Goal: Transaction & Acquisition: Purchase product/service

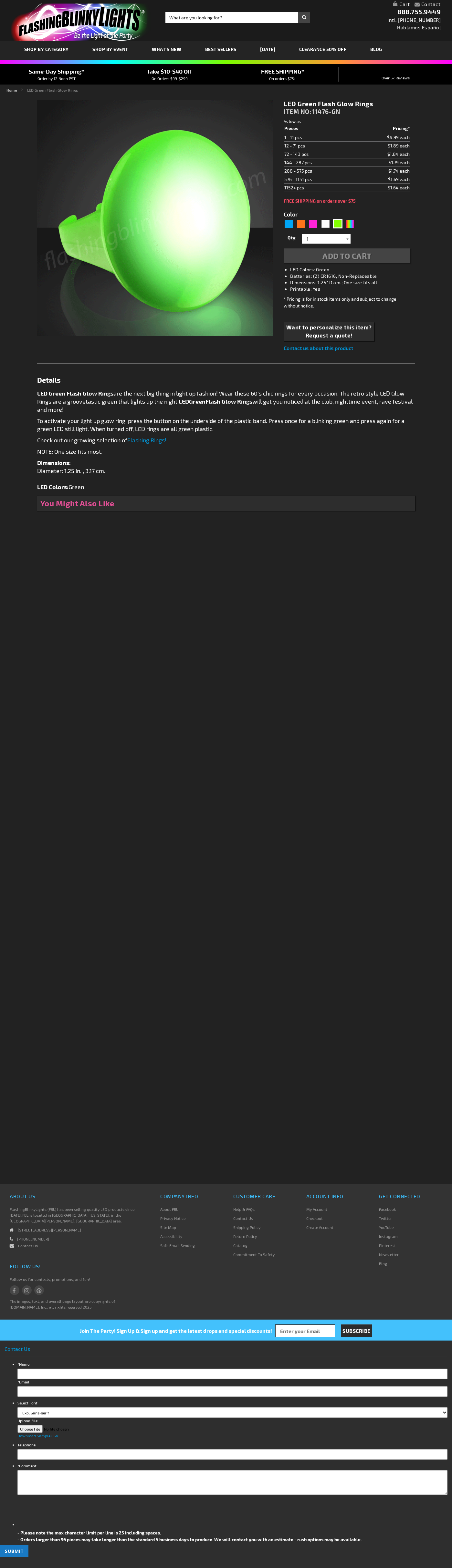
type input "5648"
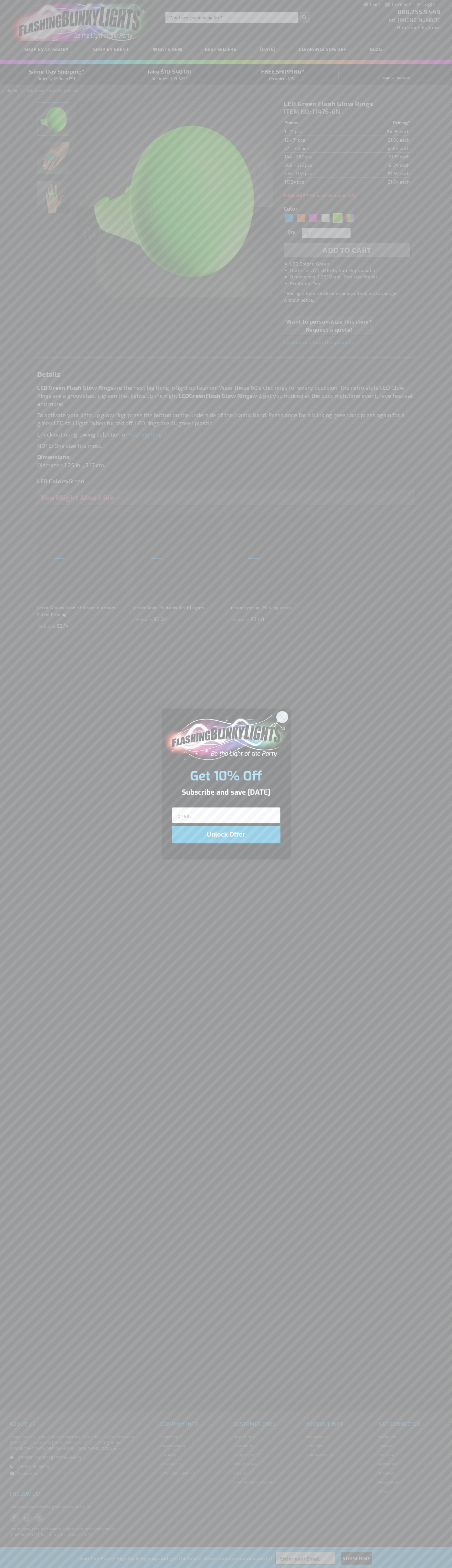
click at [282, 716] on icon "Close dialog" at bounding box center [281, 716] width 4 height 4
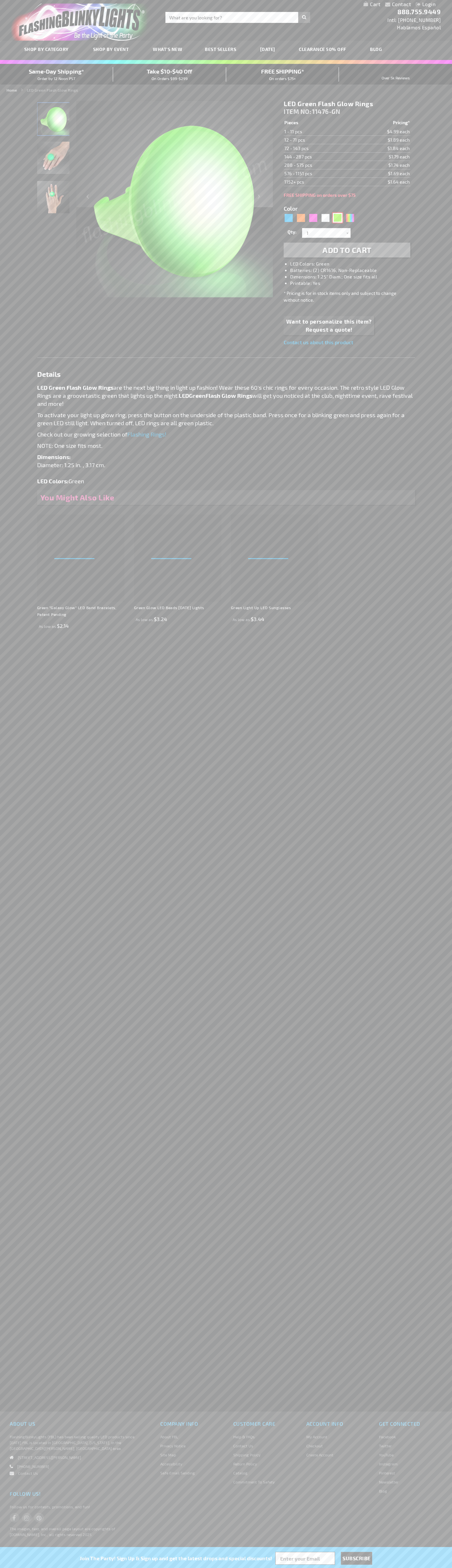
click at [337, 218] on div "Green" at bounding box center [337, 218] width 10 height 10
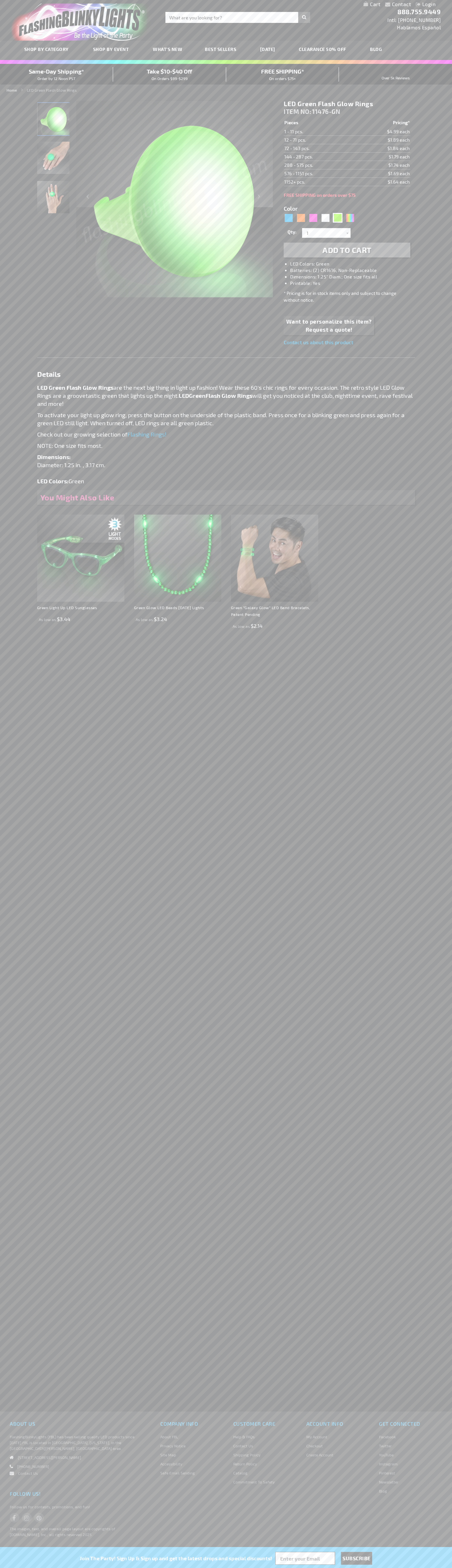
click at [347, 250] on span "Add to Cart" at bounding box center [347, 250] width 49 height 9
